Goal: Information Seeking & Learning: Learn about a topic

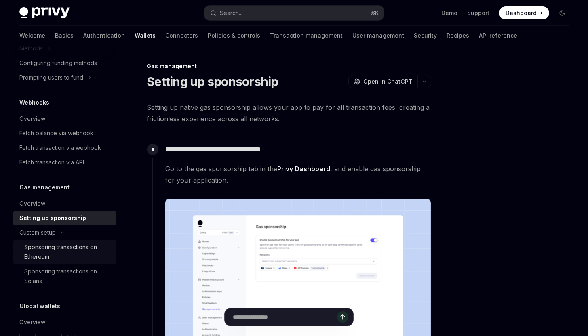
click at [41, 262] on div "Sponsoring transactions on Ethereum" at bounding box center [67, 252] width 87 height 19
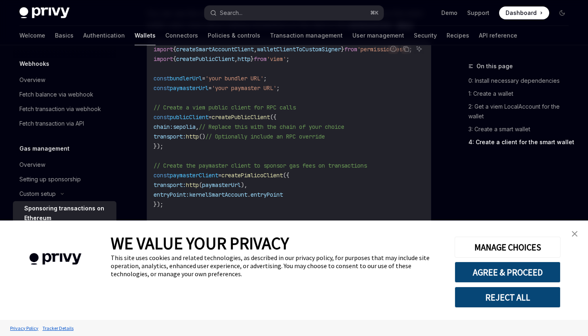
scroll to position [1123, 0]
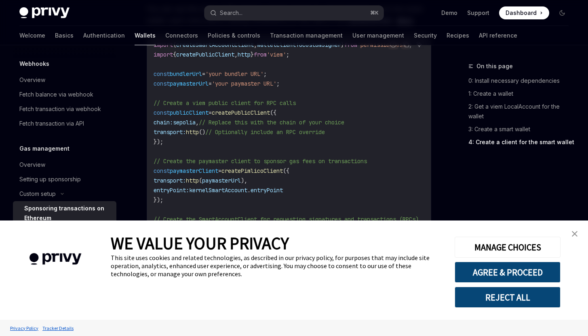
click at [578, 238] on link "close banner" at bounding box center [575, 234] width 16 height 16
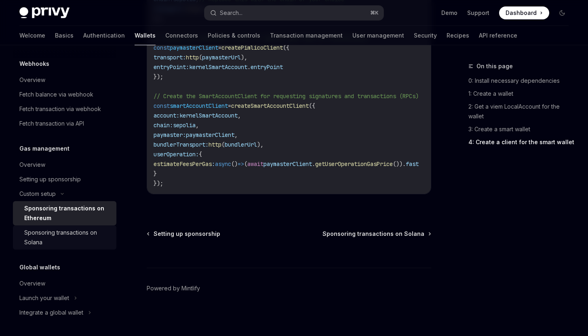
scroll to position [1251, 0]
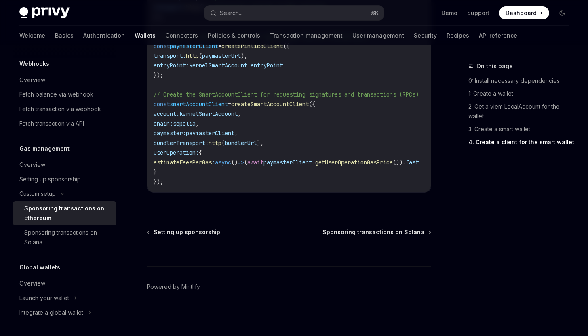
click at [443, 14] on div "Demo Support Dashboard Dashboard" at bounding box center [479, 12] width 179 height 13
click at [448, 13] on link "Demo" at bounding box center [450, 13] width 16 height 8
click at [447, 36] on link "Recipes" at bounding box center [458, 35] width 23 height 19
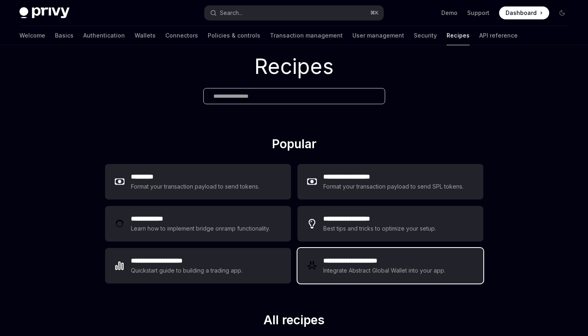
scroll to position [28, 0]
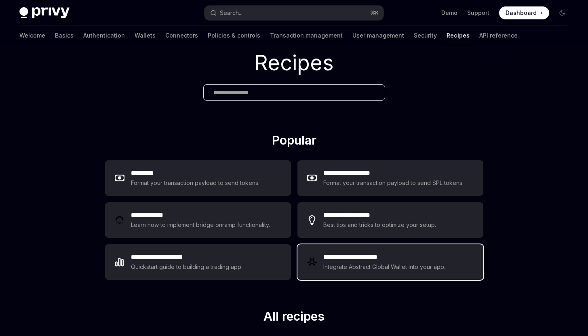
click at [381, 266] on div "Integrate Abstract Global Wallet into your app." at bounding box center [385, 267] width 123 height 10
type textarea "*"
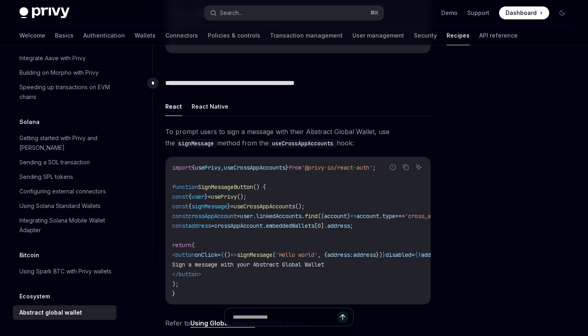
scroll to position [558, 0]
